Goal: Book appointment/travel/reservation

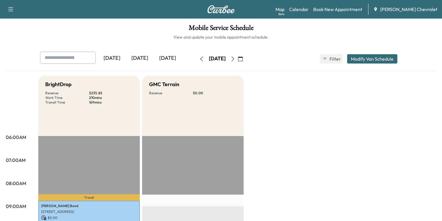
click at [154, 56] on div "[DATE]" at bounding box center [168, 58] width 28 height 13
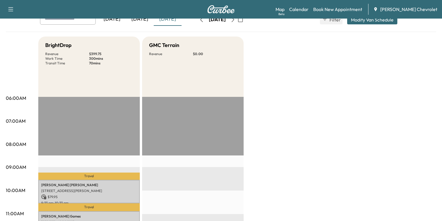
scroll to position [162, 0]
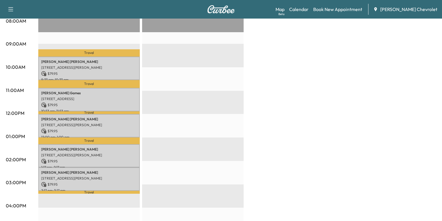
click at [81, 71] on p "$ 79.95" at bounding box center [89, 73] width 96 height 5
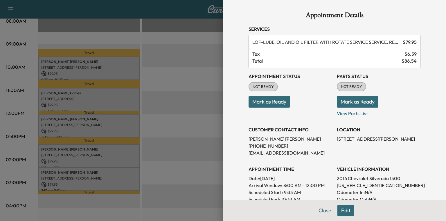
click at [177, 100] on div at bounding box center [223, 110] width 446 height 221
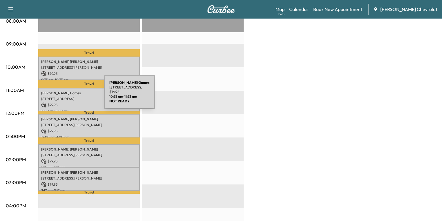
click at [63, 98] on p "[STREET_ADDRESS]" at bounding box center [89, 99] width 96 height 5
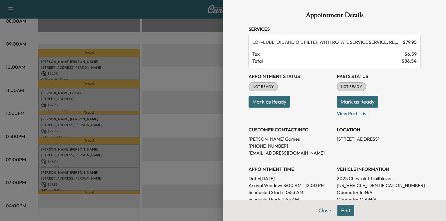
click at [178, 97] on div at bounding box center [223, 110] width 446 height 221
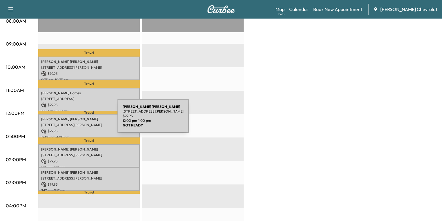
click at [76, 124] on p "[STREET_ADDRESS][PERSON_NAME]" at bounding box center [89, 125] width 96 height 5
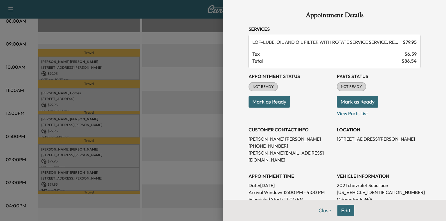
click at [194, 117] on div at bounding box center [223, 110] width 446 height 221
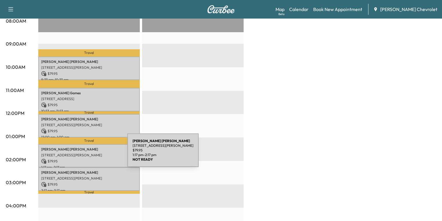
click at [85, 153] on p "[STREET_ADDRESS][PERSON_NAME]" at bounding box center [89, 155] width 96 height 5
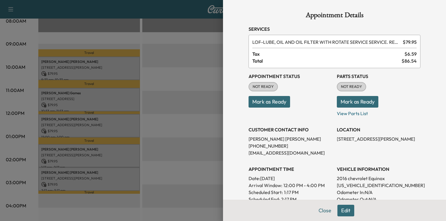
click at [183, 135] on div at bounding box center [223, 110] width 446 height 221
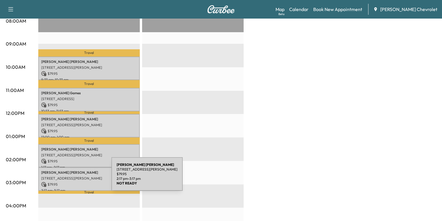
click at [68, 178] on p "[STREET_ADDRESS][PERSON_NAME]" at bounding box center [89, 178] width 96 height 5
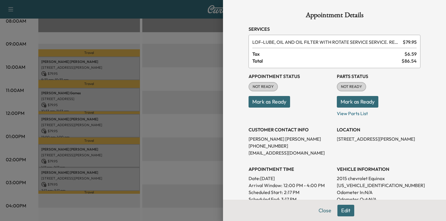
click at [175, 149] on div at bounding box center [223, 110] width 446 height 221
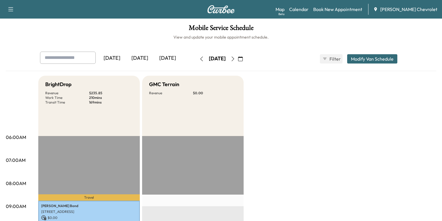
click at [126, 55] on div "[DATE]" at bounding box center [140, 58] width 28 height 13
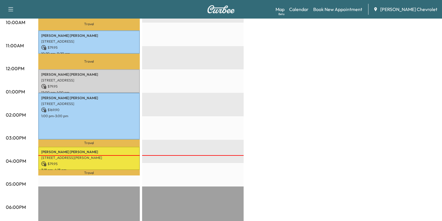
scroll to position [209, 0]
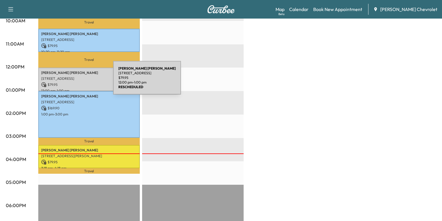
click at [70, 82] on p "$ 79.95" at bounding box center [89, 84] width 96 height 5
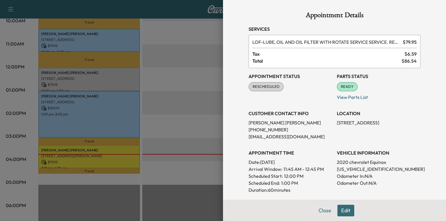
click at [207, 106] on div at bounding box center [223, 110] width 446 height 221
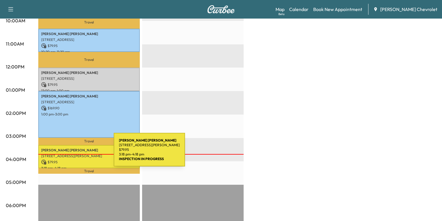
click at [70, 154] on p "8 LORECO ST, WALTON, KY 41094, USA" at bounding box center [89, 156] width 96 height 5
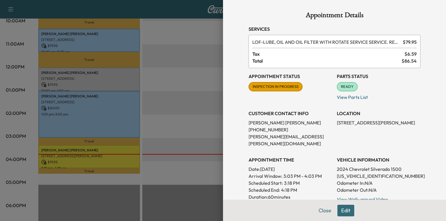
click at [191, 137] on div at bounding box center [223, 110] width 446 height 221
